Goal: Task Accomplishment & Management: Complete application form

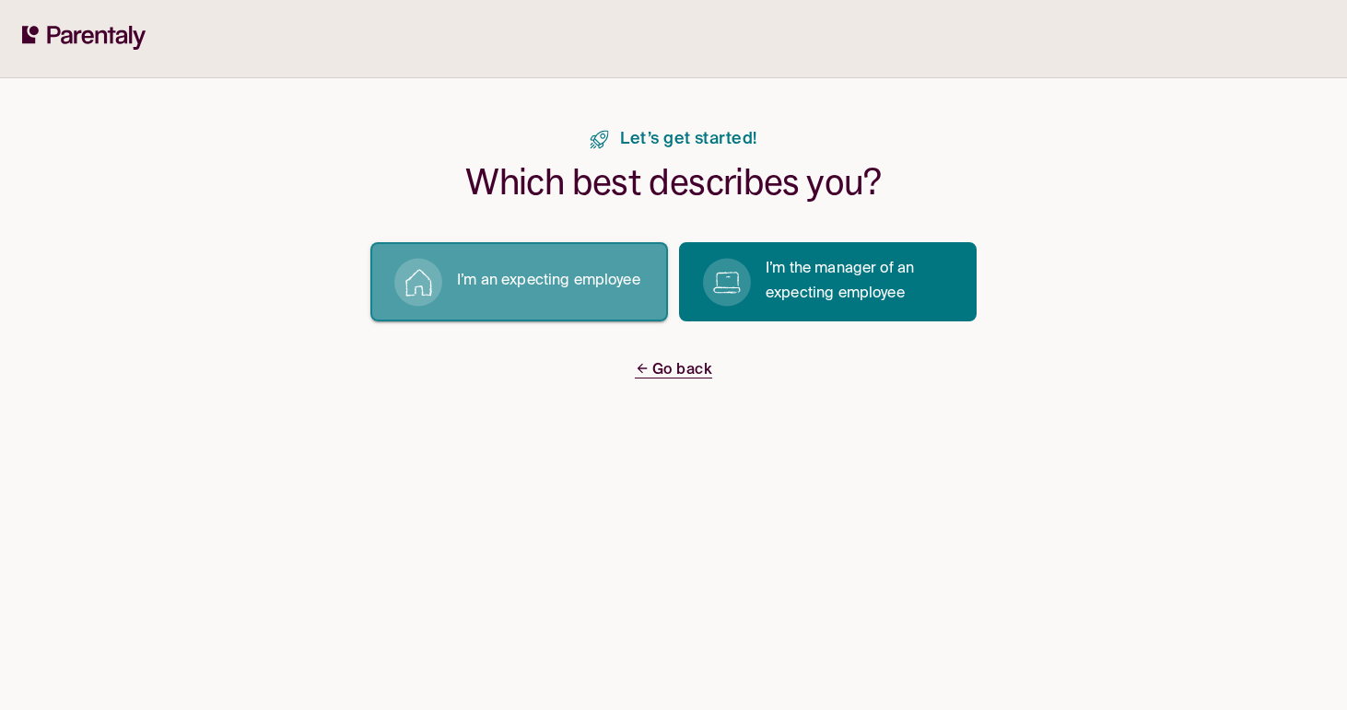
click at [543, 268] on button "I’m an expecting employee" at bounding box center [519, 281] width 298 height 79
